Goal: Information Seeking & Learning: Learn about a topic

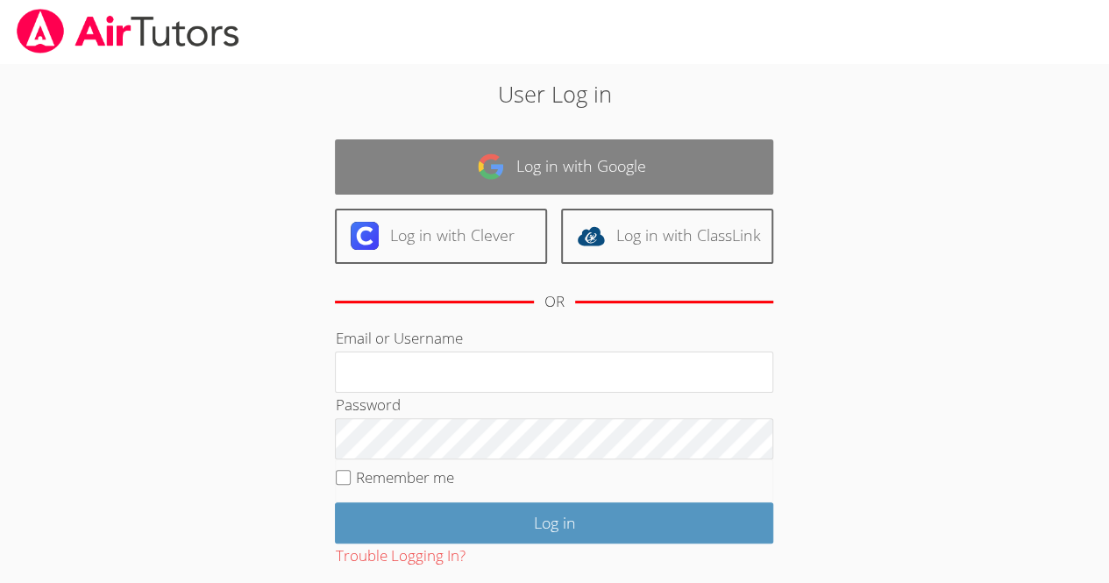
click at [391, 175] on link "Log in with Google" at bounding box center [554, 166] width 438 height 55
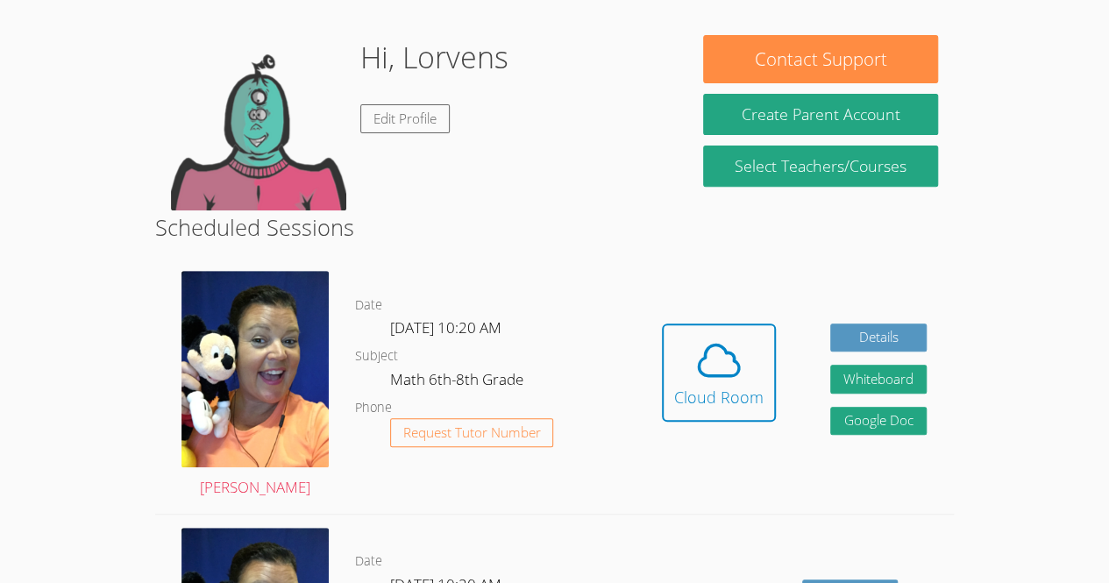
scroll to position [254, 0]
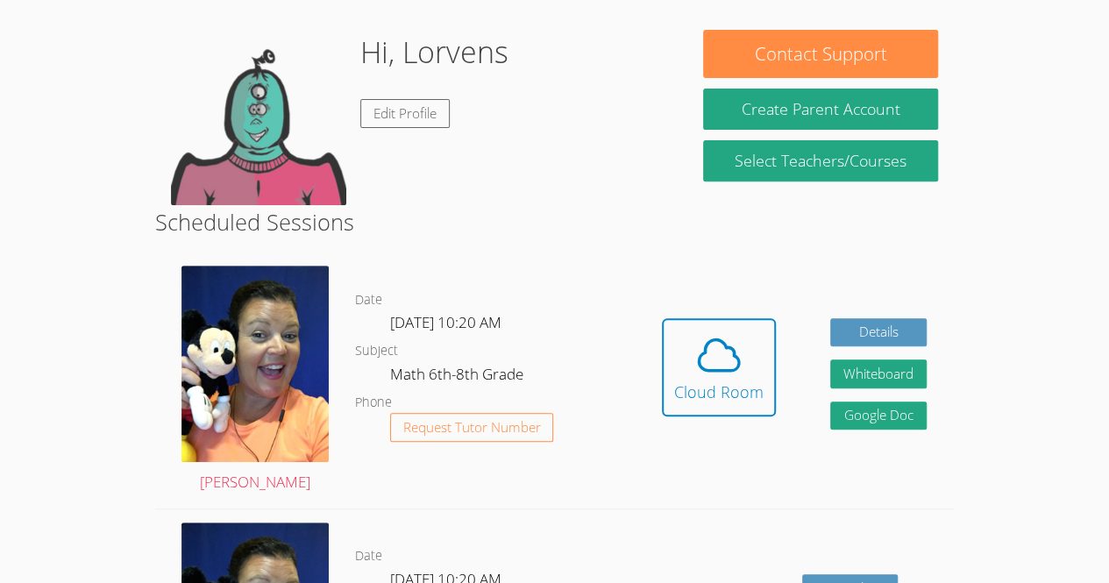
click at [1018, 178] on body "Home Programs Sessions Tutors Messages Billing Logout Lorvens Successfully auth…" at bounding box center [554, 37] width 1109 height 583
click at [746, 331] on span at bounding box center [718, 354] width 89 height 49
click at [755, 376] on span at bounding box center [718, 354] width 89 height 49
click at [712, 369] on icon at bounding box center [719, 354] width 40 height 31
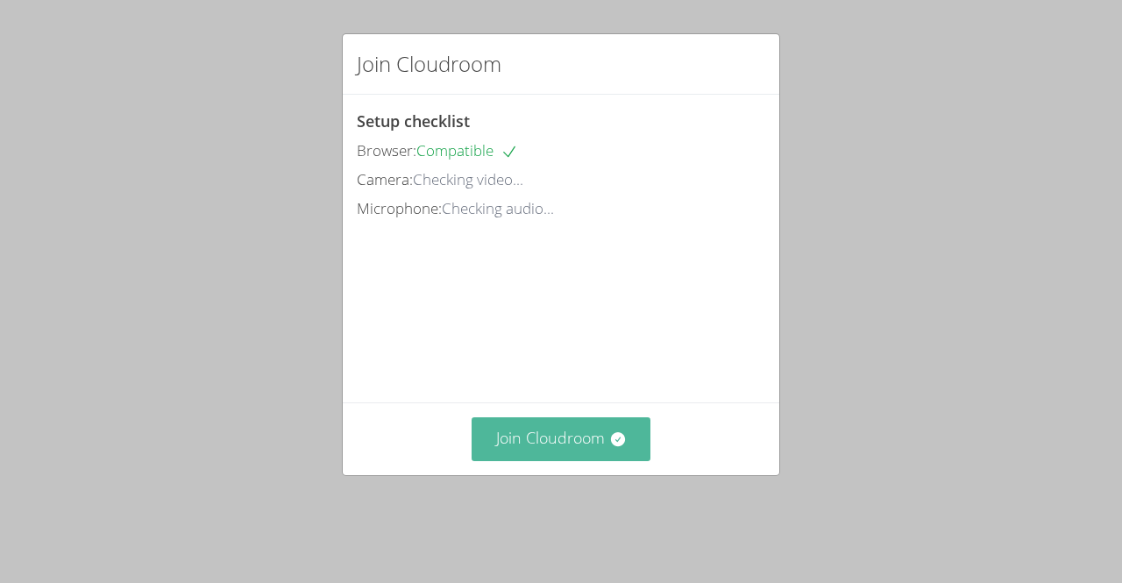
click at [606, 453] on button "Join Cloudroom" at bounding box center [562, 438] width 180 height 43
click at [563, 460] on button "Join Cloudroom" at bounding box center [562, 438] width 180 height 43
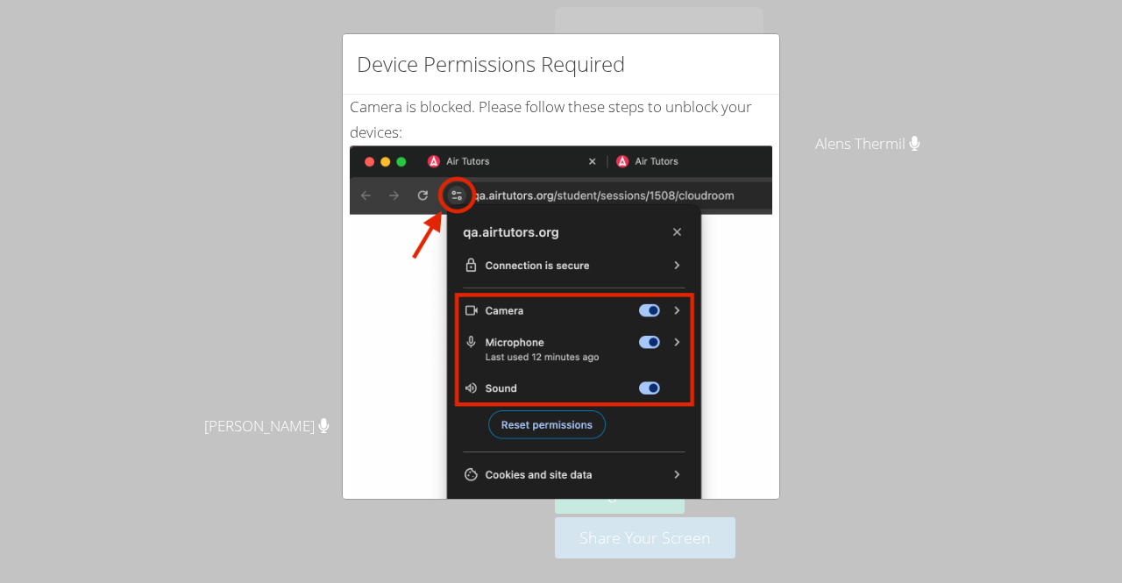
click at [861, 402] on div "Device Permissions Required Camera is blocked . Please follow these steps to un…" at bounding box center [561, 291] width 1122 height 583
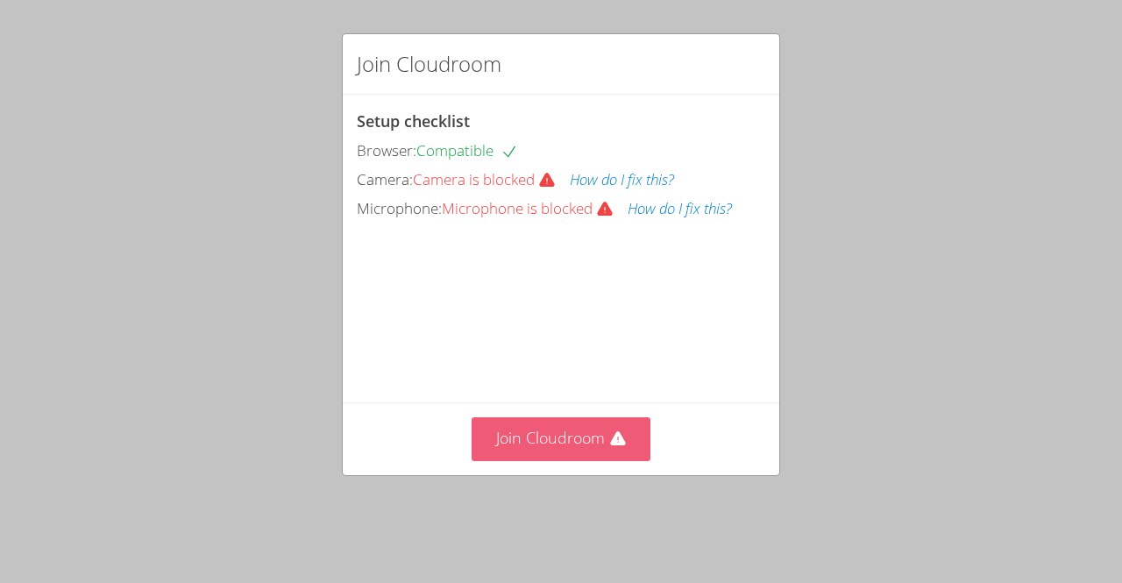
click at [571, 456] on button "Join Cloudroom" at bounding box center [562, 438] width 180 height 43
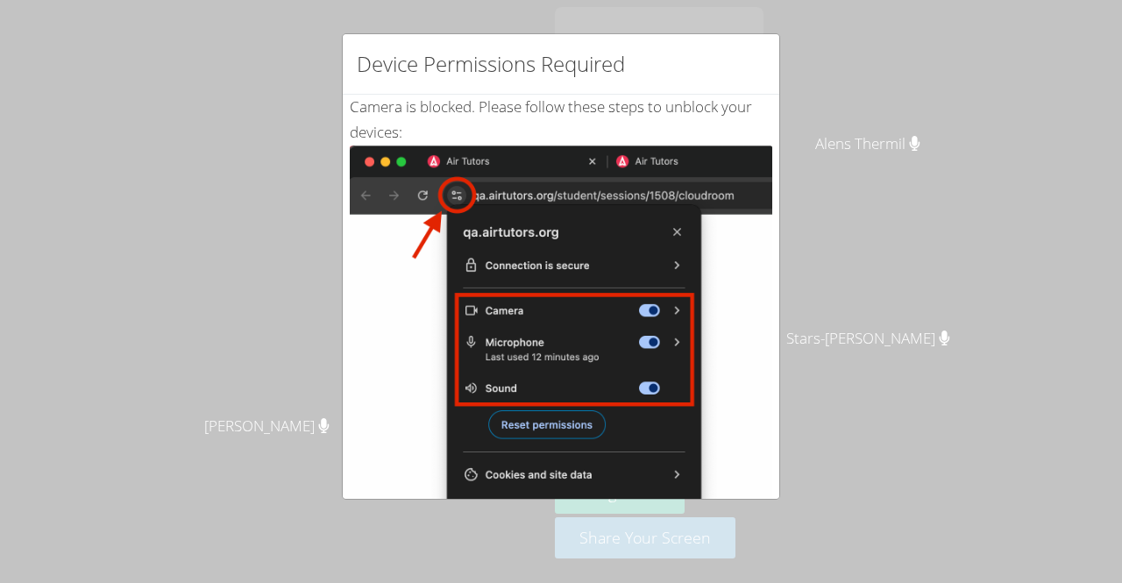
click at [647, 210] on img at bounding box center [561, 343] width 422 height 396
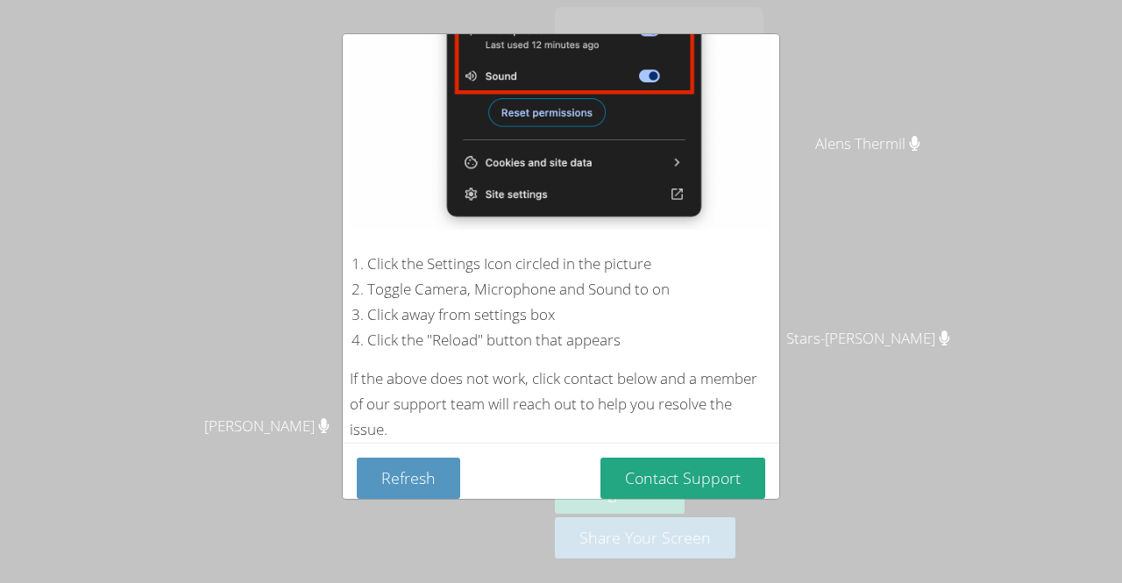
scroll to position [312, 0]
click at [678, 472] on button "Contact Support" at bounding box center [682, 478] width 165 height 41
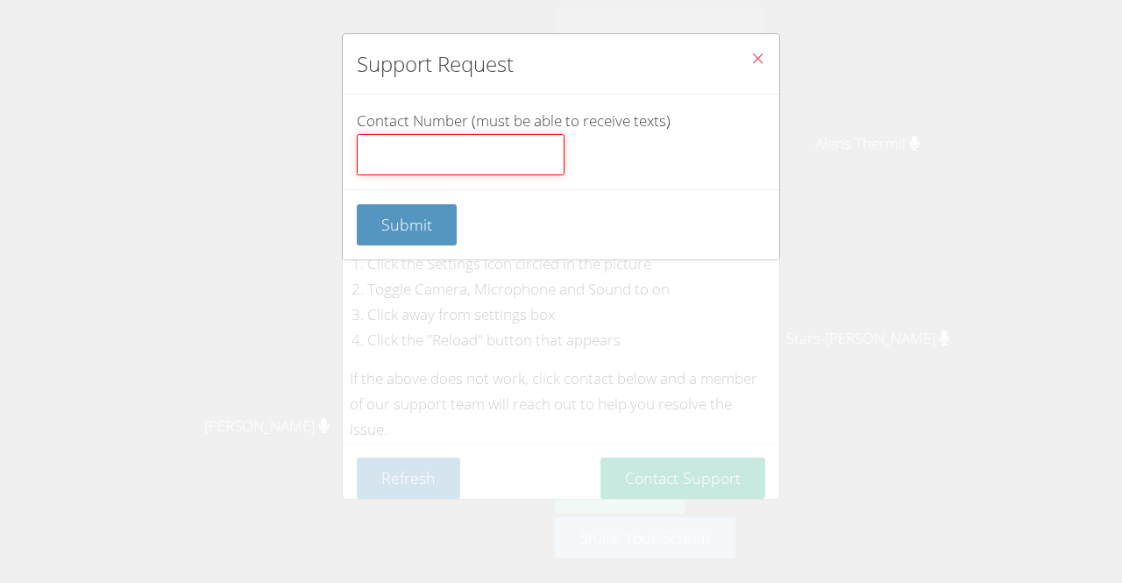
click at [386, 163] on input "Contact Number (must be able to receive texts)" at bounding box center [461, 155] width 208 height 42
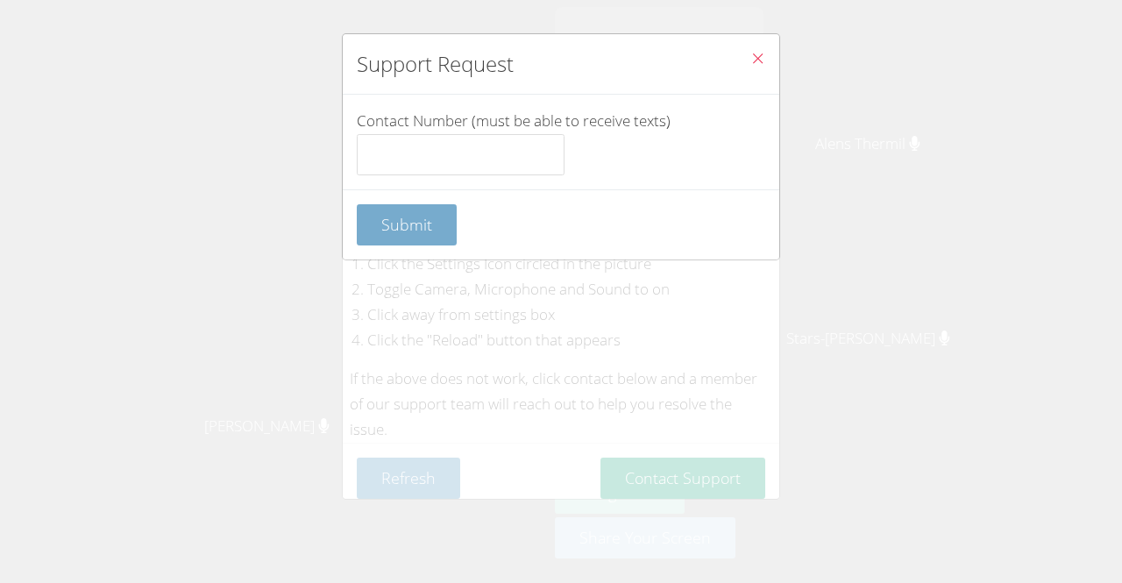
click at [0, 0] on form "Contact Number (must be able to receive texts) Submit" at bounding box center [0, 0] width 0 height 0
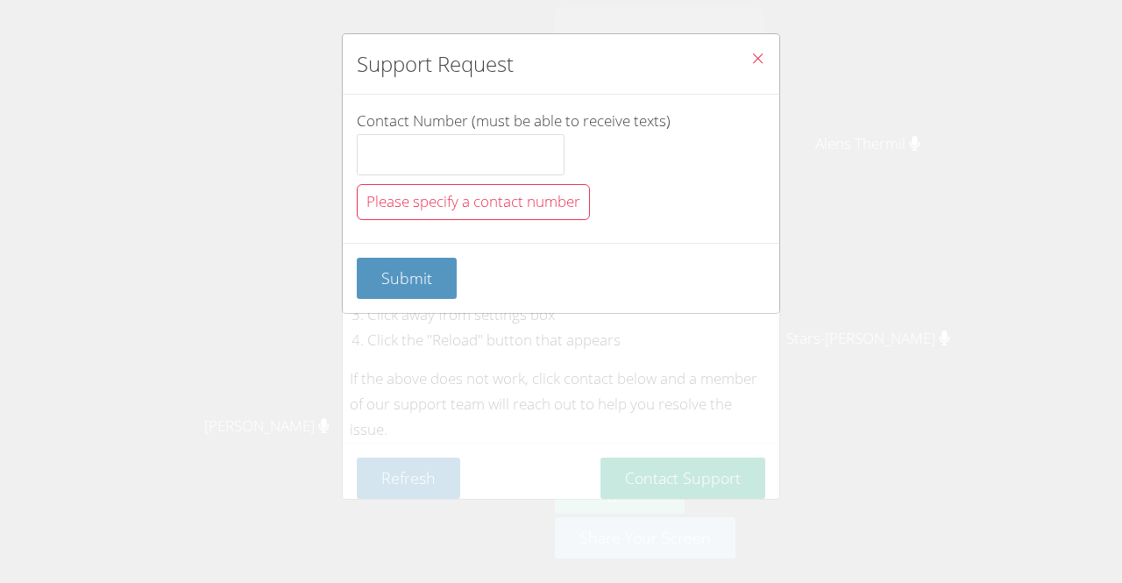
click at [750, 63] on icon "Close" at bounding box center [757, 58] width 15 height 15
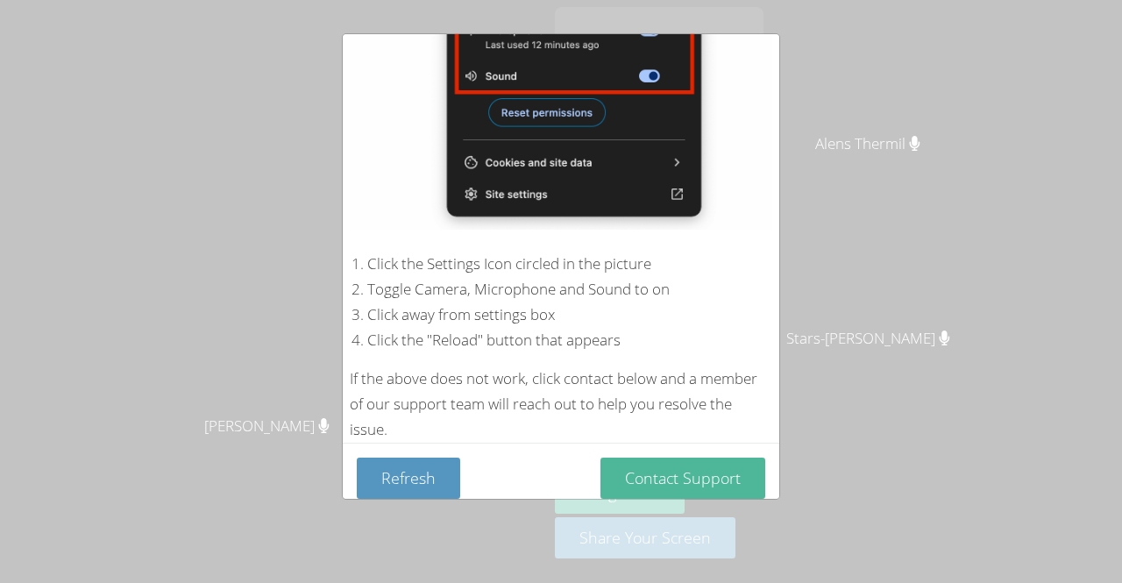
click at [659, 466] on button "Contact Support" at bounding box center [682, 478] width 165 height 41
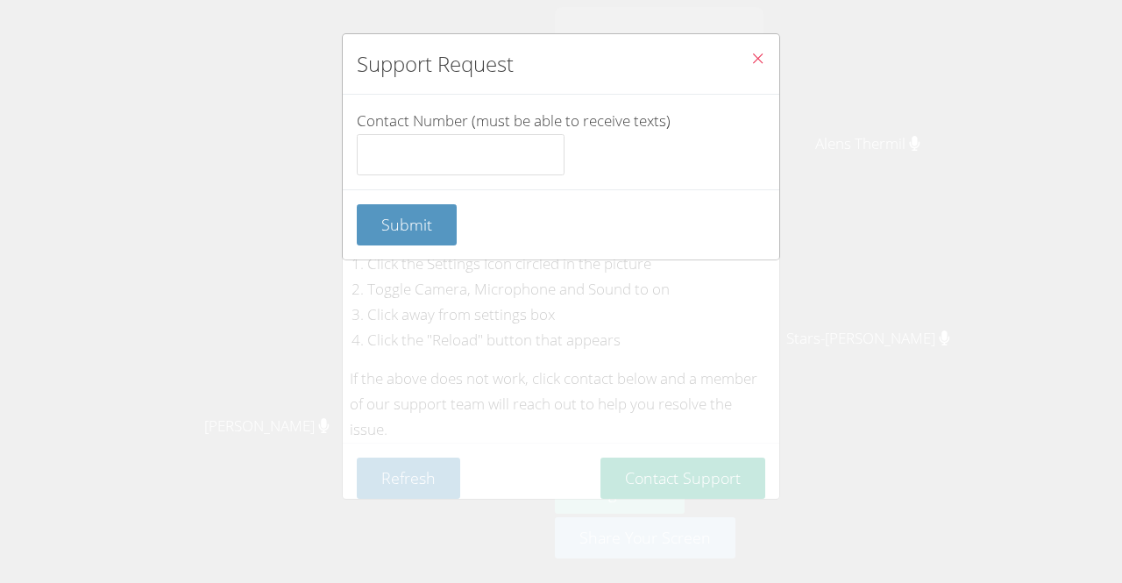
click at [750, 63] on icon "Close" at bounding box center [757, 58] width 15 height 15
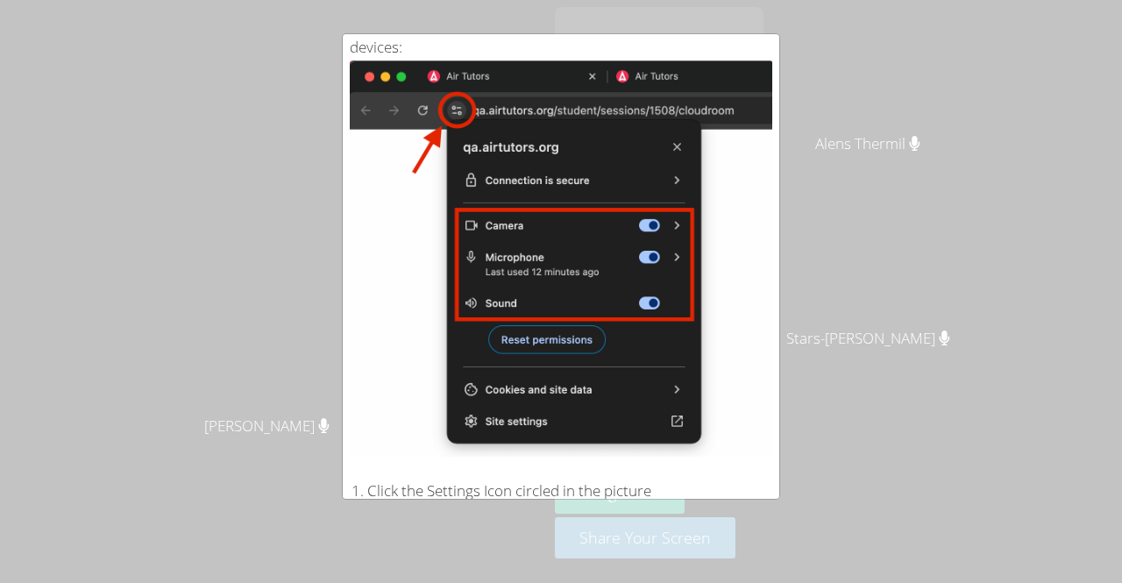
scroll to position [0, 0]
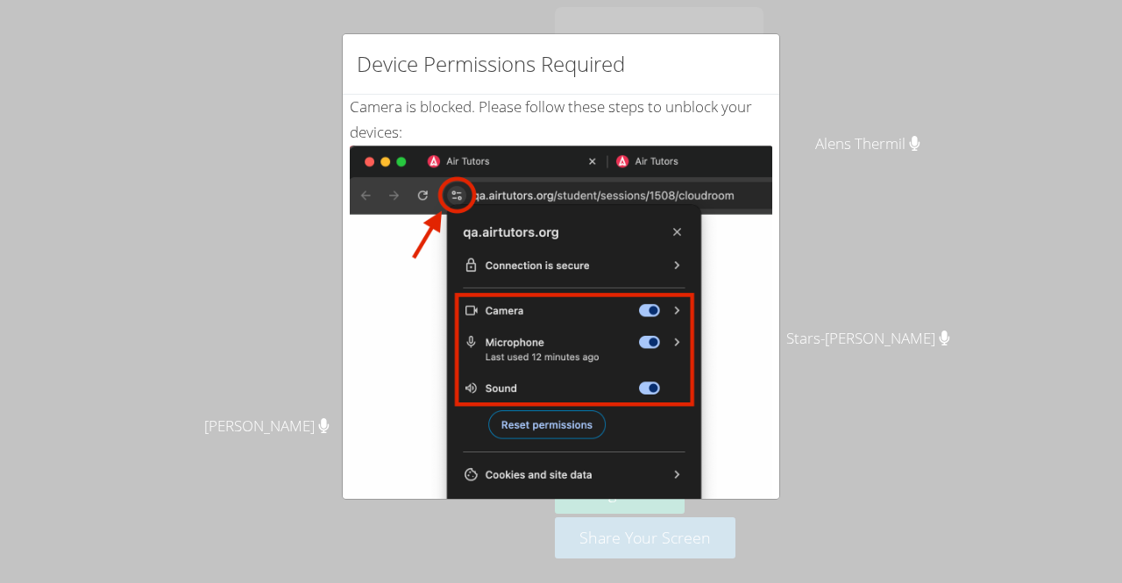
click at [622, 39] on div "Device Permissions Required" at bounding box center [561, 64] width 436 height 60
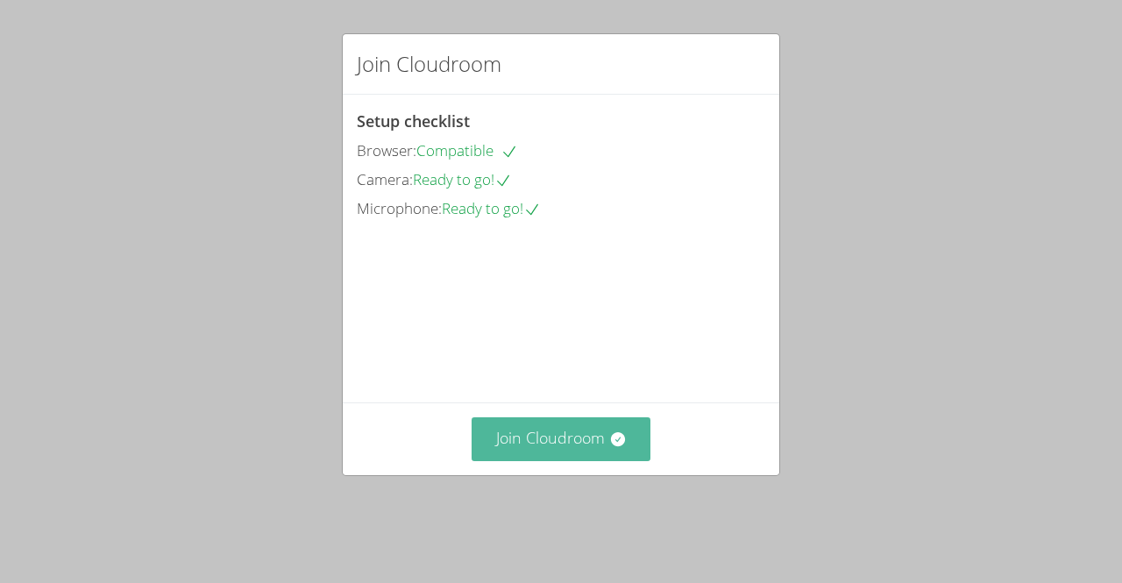
click at [527, 442] on button "Join Cloudroom" at bounding box center [562, 438] width 180 height 43
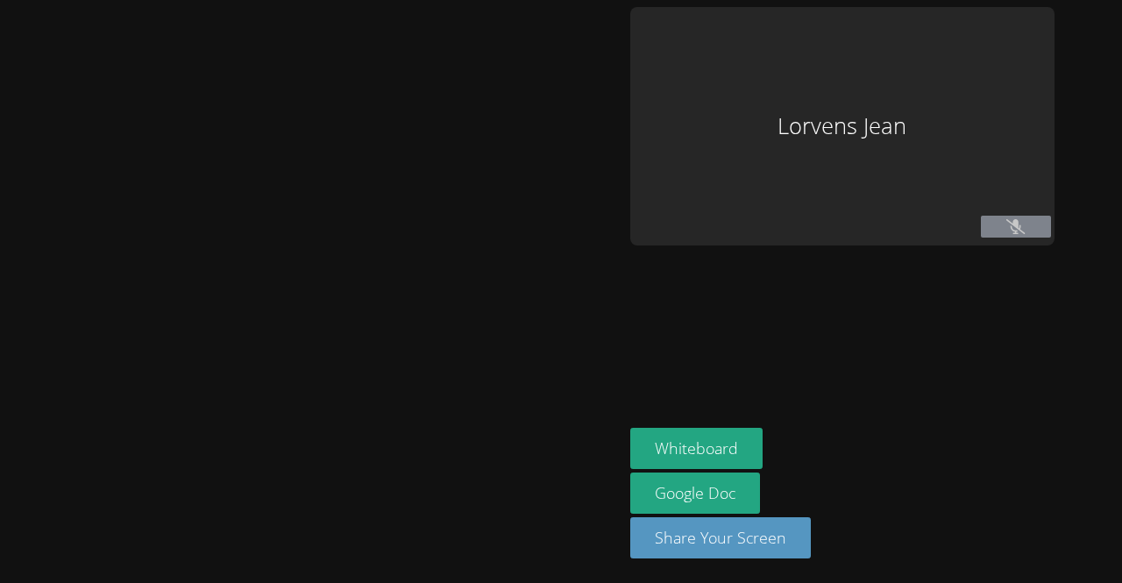
click at [820, 321] on aside "[PERSON_NAME] Google Doc Share Your Screen" at bounding box center [842, 291] width 438 height 583
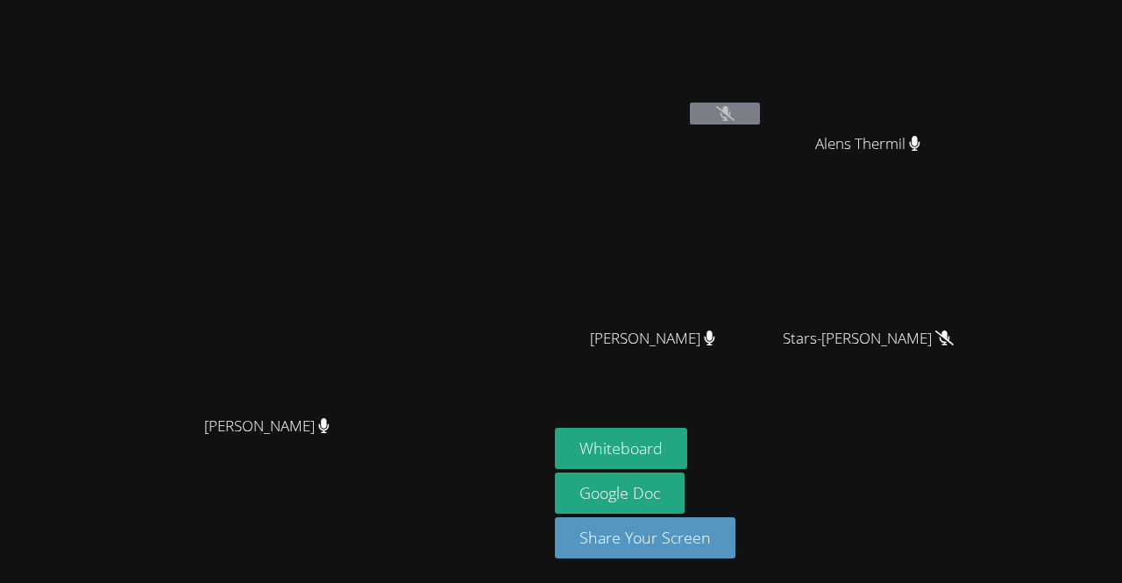
click at [734, 116] on icon at bounding box center [725, 113] width 18 height 15
drag, startPoint x: 818, startPoint y: 116, endPoint x: 965, endPoint y: 278, distance: 219.0
click at [965, 278] on div "Lorvens [PERSON_NAME] Thermil [PERSON_NAME] [PERSON_NAME] [PERSON_NAME]-[PERSON…" at bounding box center [767, 198] width 424 height 382
click at [763, 86] on video at bounding box center [659, 65] width 209 height 117
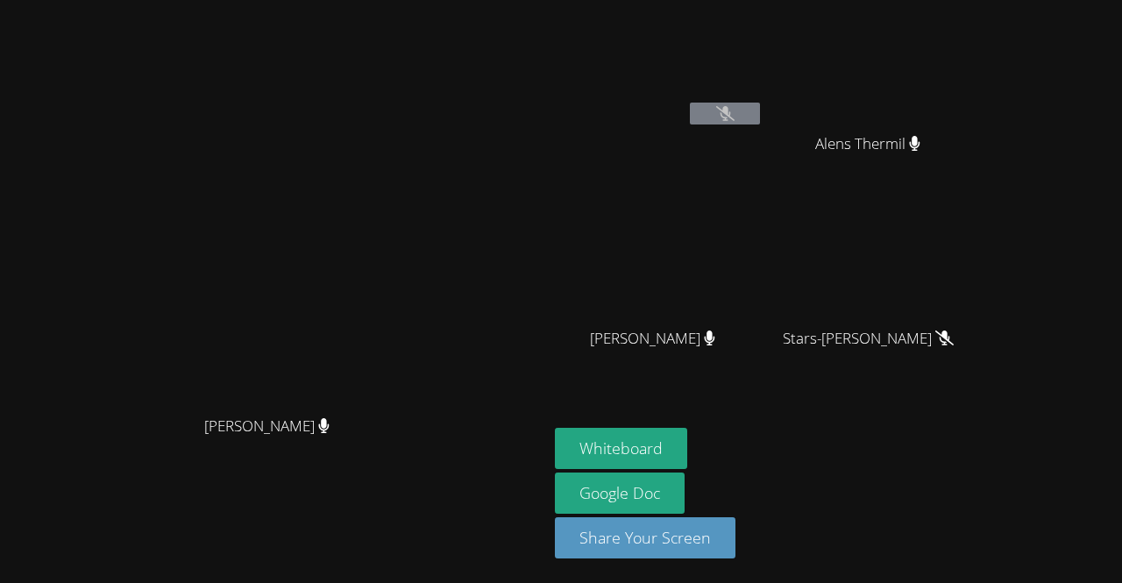
click at [760, 122] on button at bounding box center [725, 114] width 70 height 22
click at [760, 116] on button at bounding box center [725, 114] width 70 height 22
click at [763, 100] on video at bounding box center [659, 65] width 209 height 117
click at [965, 278] on video at bounding box center [874, 260] width 209 height 117
click at [738, 344] on icon at bounding box center [729, 337] width 18 height 15
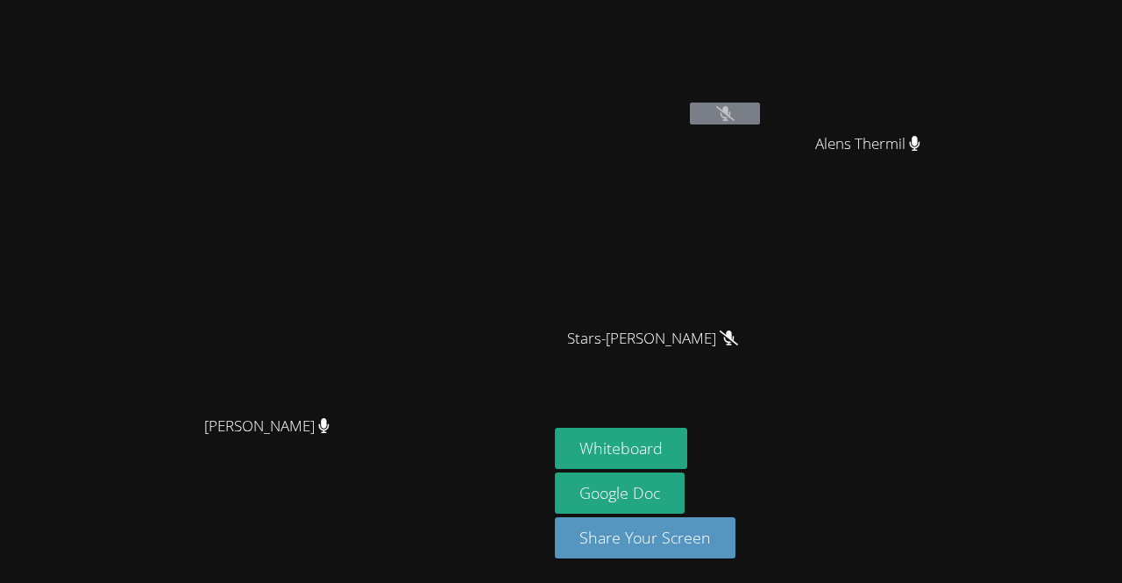
click at [738, 339] on icon at bounding box center [729, 337] width 18 height 15
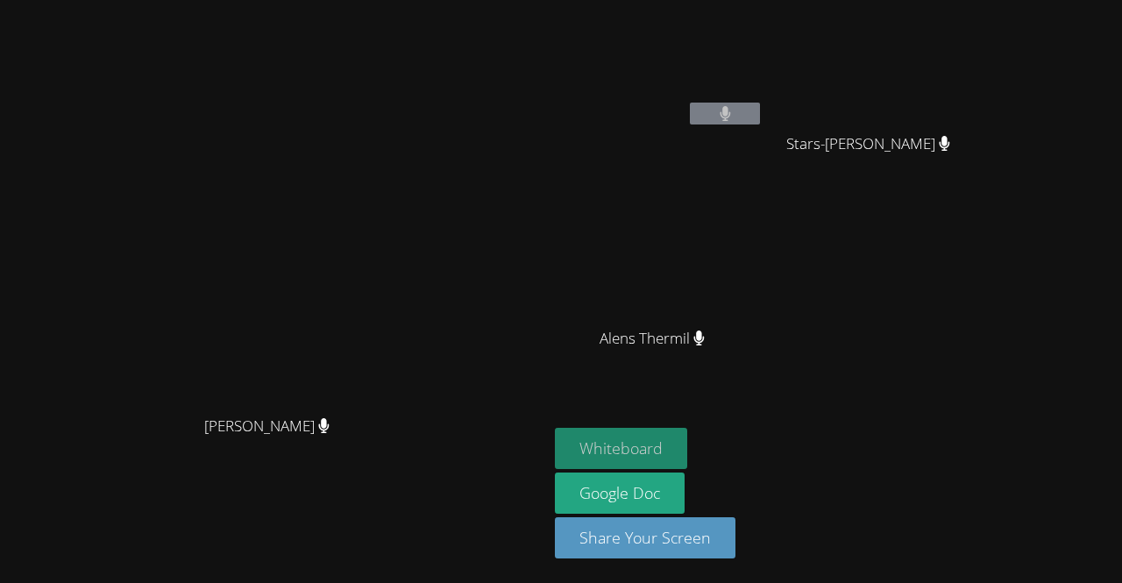
click at [687, 456] on button "Whiteboard" at bounding box center [621, 448] width 132 height 41
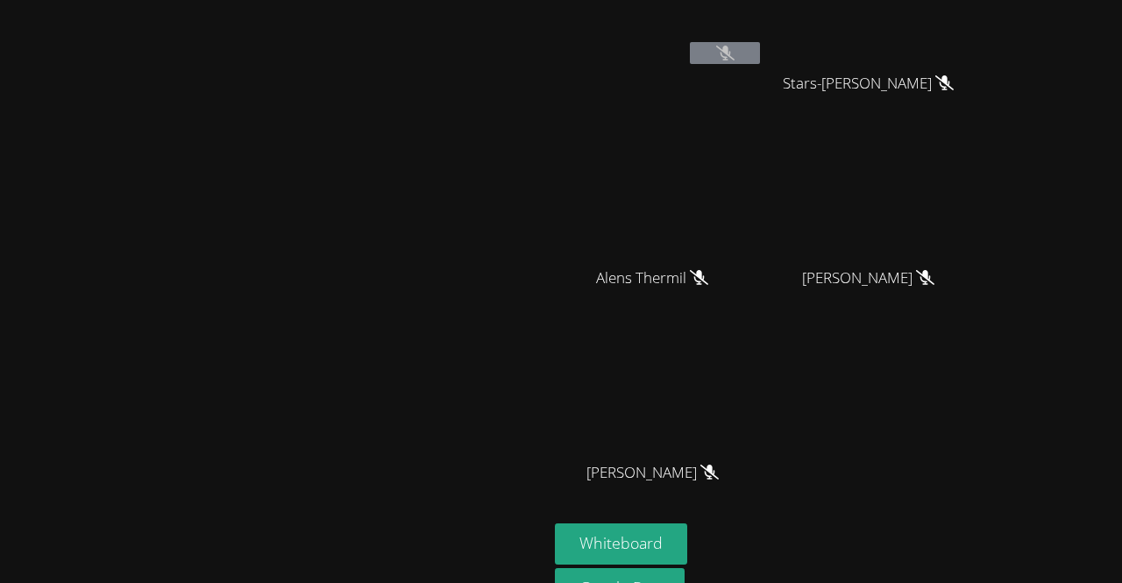
scroll to position [67, 0]
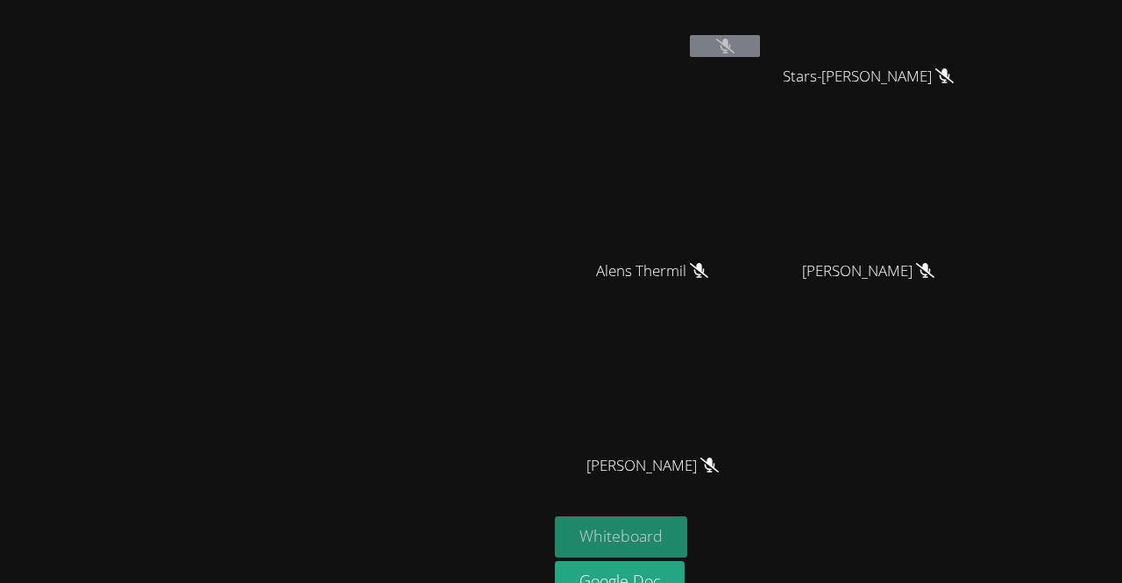
click at [687, 546] on button "Whiteboard" at bounding box center [621, 536] width 132 height 41
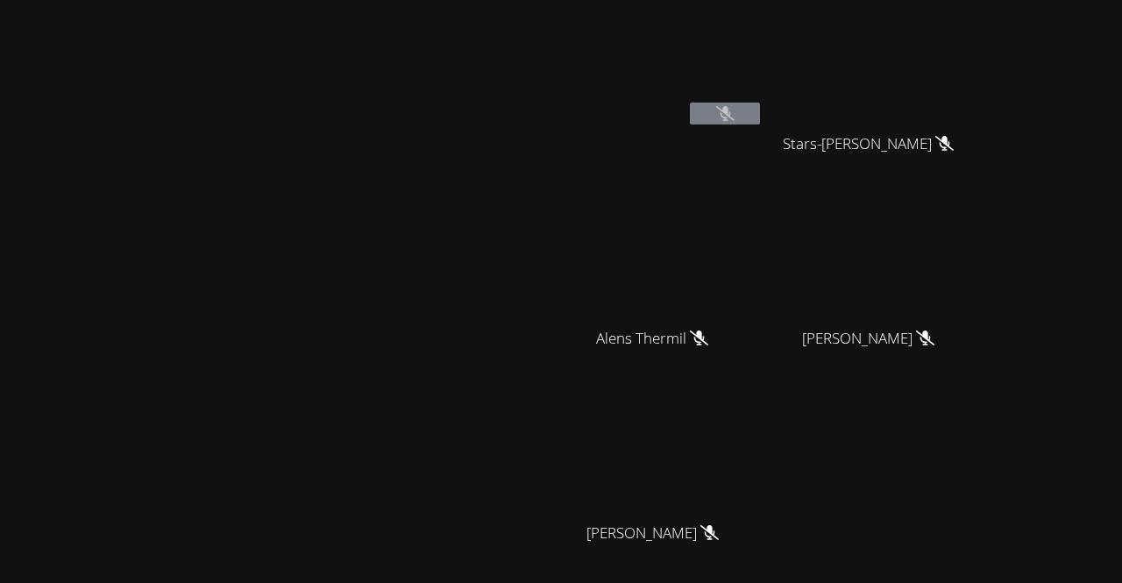
click at [763, 53] on video at bounding box center [659, 65] width 209 height 117
drag, startPoint x: 820, startPoint y: 53, endPoint x: 781, endPoint y: 71, distance: 43.2
click at [763, 71] on video at bounding box center [659, 65] width 209 height 117
click at [763, 341] on div "Alens Thermil" at bounding box center [659, 354] width 209 height 70
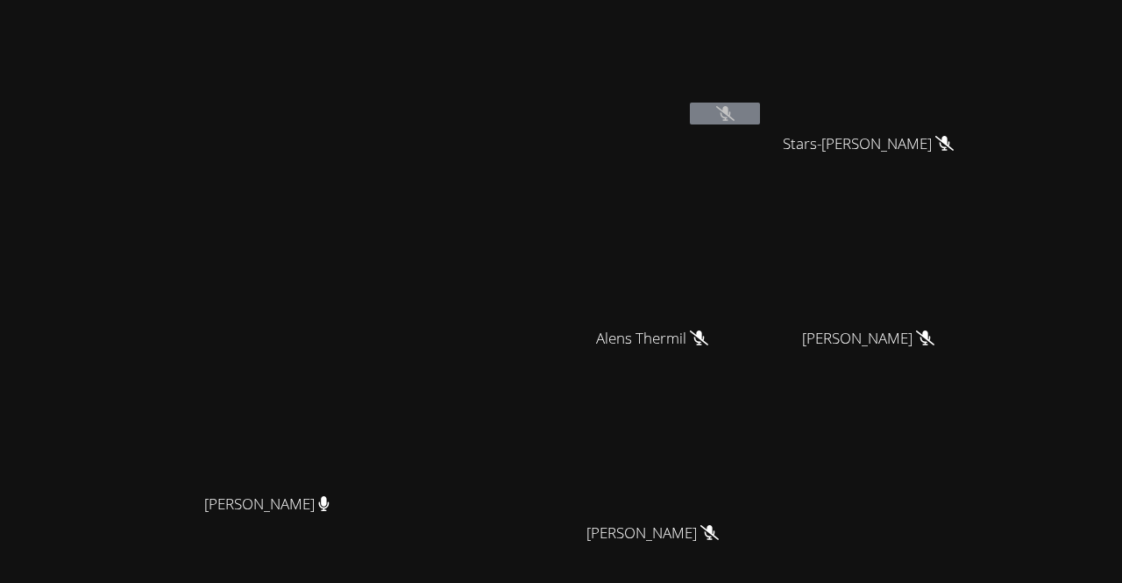
click at [763, 407] on video at bounding box center [659, 454] width 209 height 117
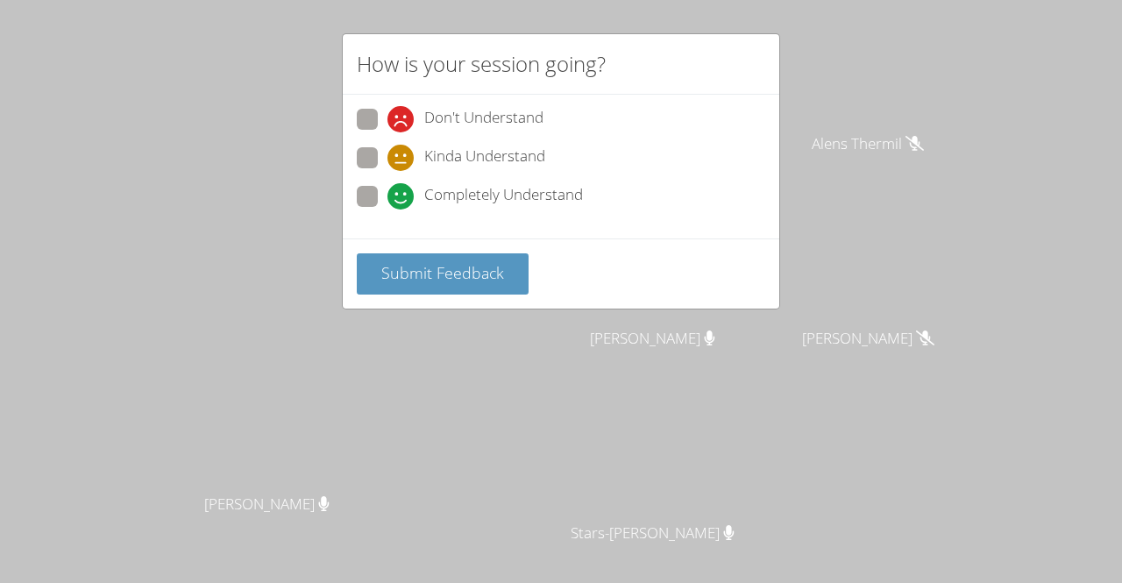
click at [387, 171] on span at bounding box center [387, 171] width 0 height 0
click at [387, 161] on input "Kinda Understand" at bounding box center [394, 154] width 15 height 15
radio input "true"
click at [387, 209] on span at bounding box center [387, 209] width 0 height 0
click at [387, 195] on input "Completely Understand" at bounding box center [394, 193] width 15 height 15
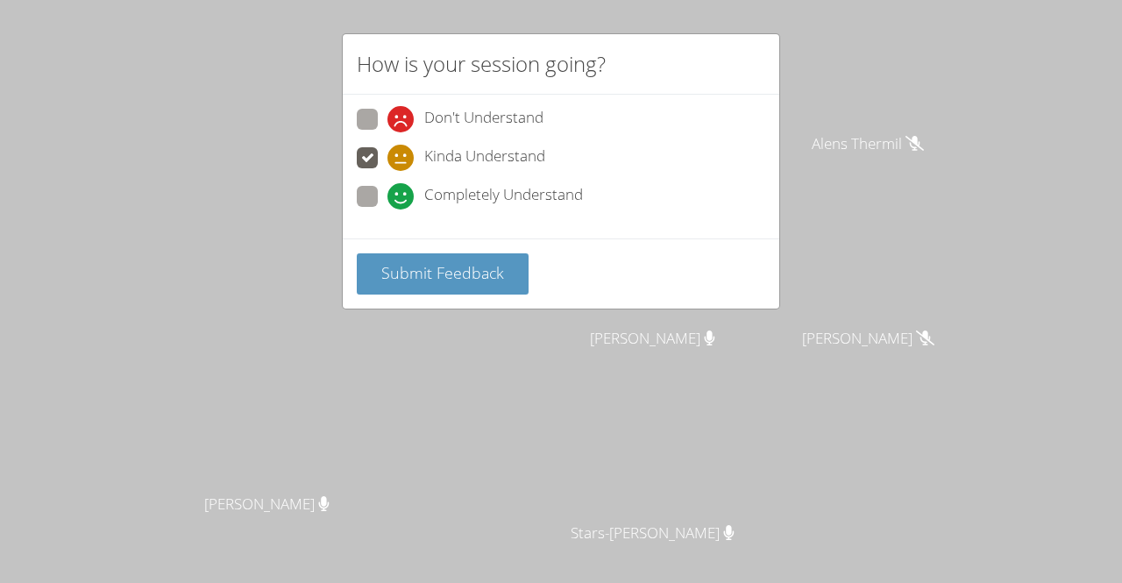
radio input "true"
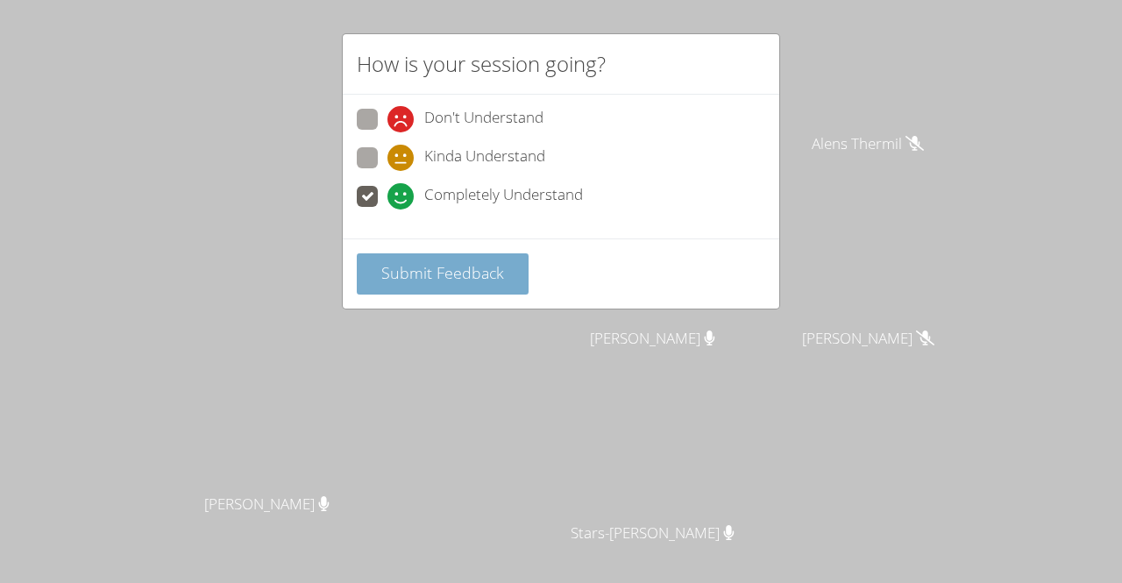
click at [413, 262] on span "Submit Feedback" at bounding box center [442, 272] width 123 height 21
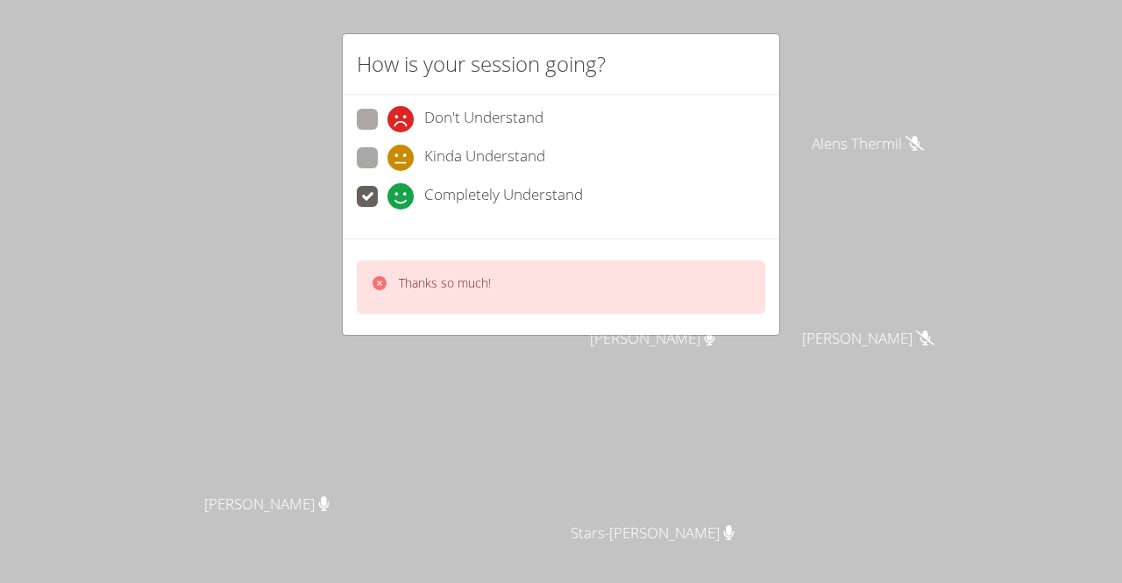
click at [364, 130] on label "Don't Understand" at bounding box center [450, 121] width 187 height 24
click at [387, 124] on input "Don't Understand" at bounding box center [394, 116] width 15 height 15
radio input "true"
click at [387, 171] on span at bounding box center [387, 171] width 0 height 0
click at [387, 159] on input "Kinda Understand" at bounding box center [394, 154] width 15 height 15
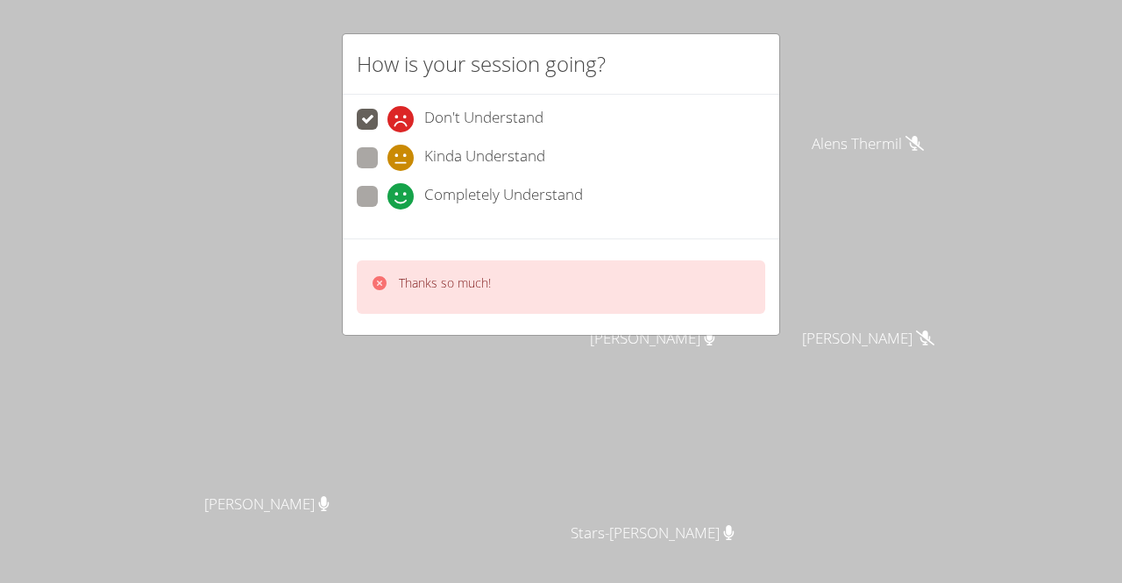
radio input "true"
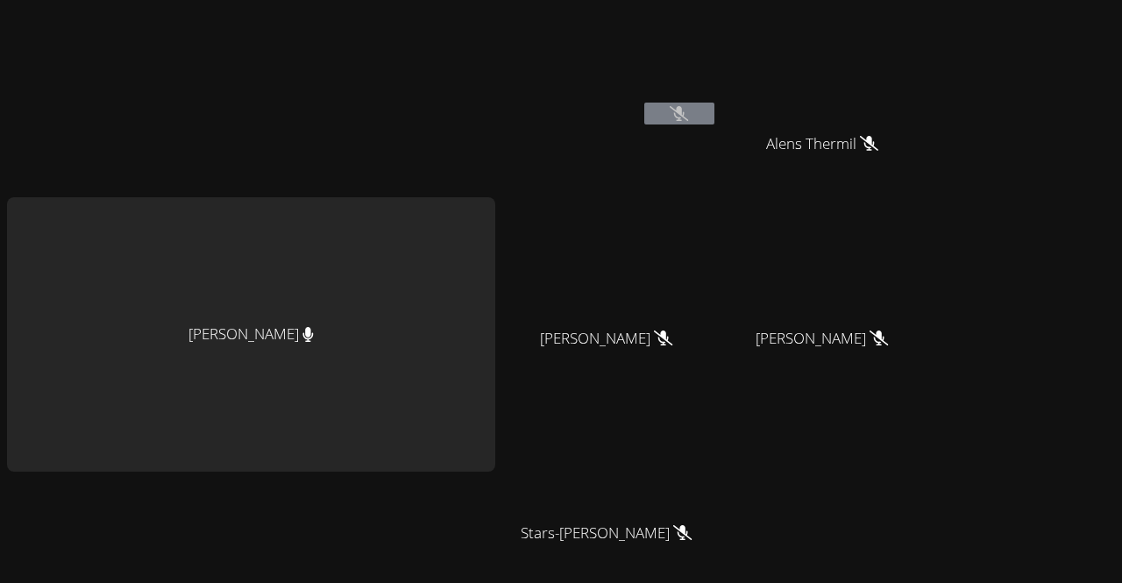
click at [700, 151] on div "Lorvens Jean" at bounding box center [613, 101] width 209 height 188
click at [651, 101] on video at bounding box center [613, 65] width 209 height 117
